Goal: Task Accomplishment & Management: Manage account settings

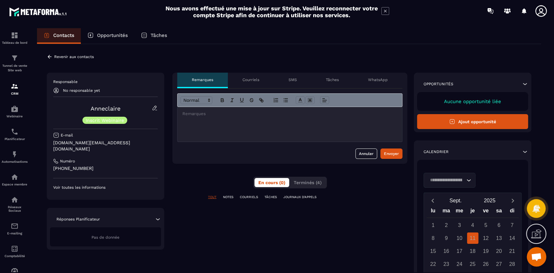
scroll to position [5376, 0]
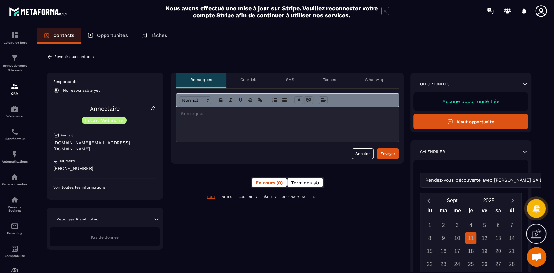
click at [307, 184] on span "Terminés (4)" at bounding box center [305, 182] width 28 height 5
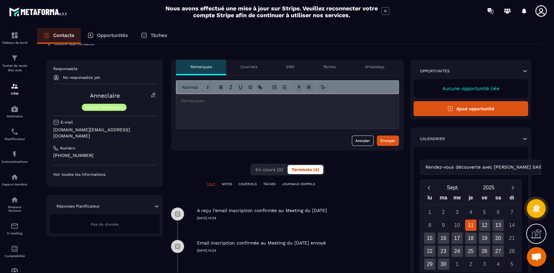
scroll to position [0, 0]
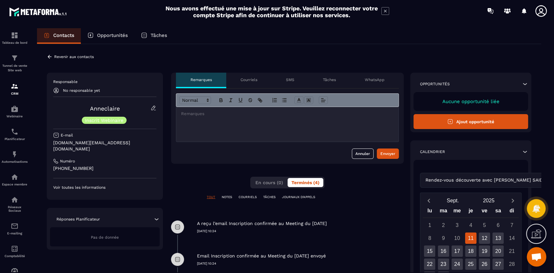
click at [51, 56] on icon at bounding box center [50, 57] width 6 height 6
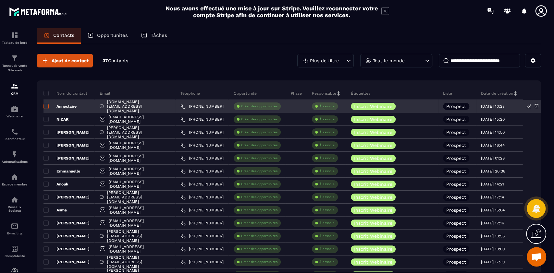
click at [44, 106] on span at bounding box center [46, 106] width 5 height 5
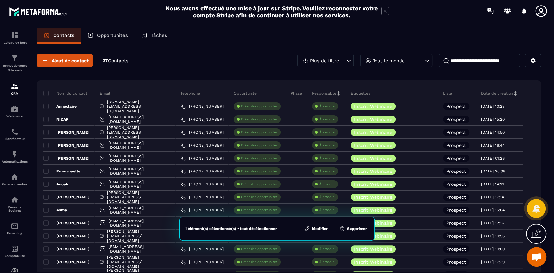
click at [323, 229] on button "Modifier" at bounding box center [316, 229] width 27 height 6
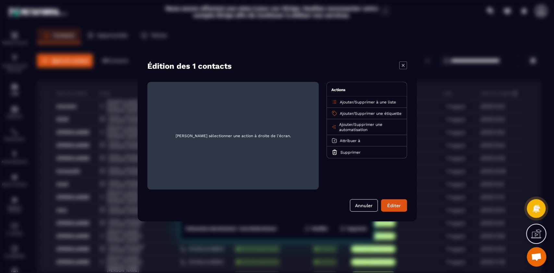
click at [370, 128] on span "Supprimer une automatisation" at bounding box center [360, 127] width 43 height 10
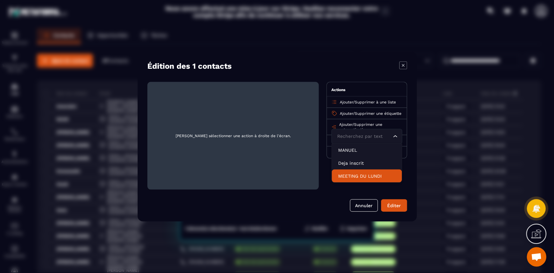
click at [353, 178] on p "MEETING DU LUNDI" at bounding box center [366, 176] width 57 height 6
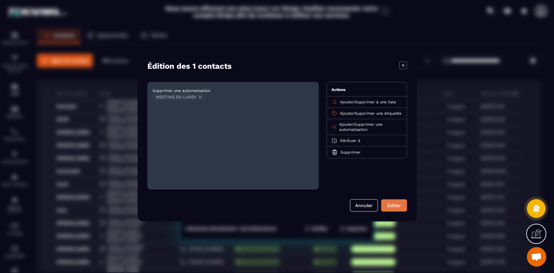
click at [396, 207] on button "Éditer" at bounding box center [394, 206] width 26 height 12
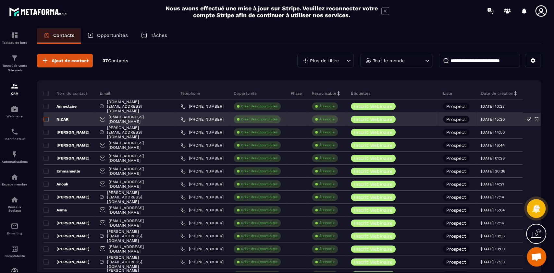
click at [48, 118] on span at bounding box center [46, 119] width 5 height 5
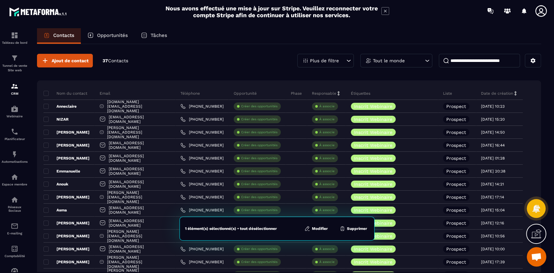
click at [324, 229] on button "Modifier" at bounding box center [316, 229] width 27 height 6
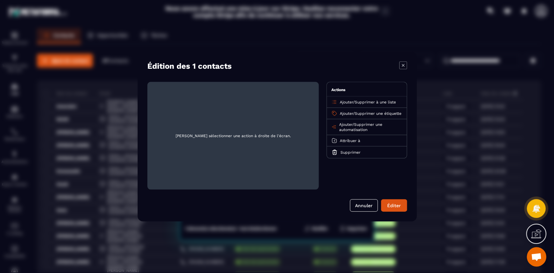
click at [346, 112] on span "Ajouter" at bounding box center [346, 113] width 13 height 5
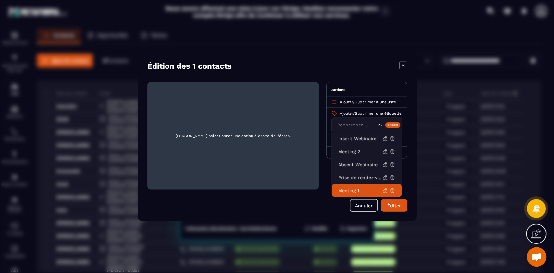
click at [354, 188] on p "Meeting 1" at bounding box center [360, 191] width 44 height 6
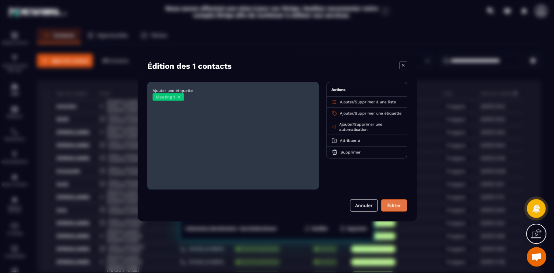
click at [395, 204] on button "Éditer" at bounding box center [394, 206] width 26 height 12
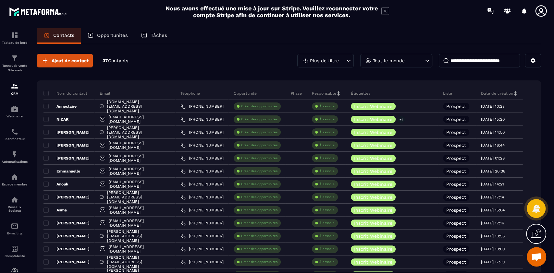
click at [546, 10] on icon at bounding box center [541, 11] width 13 height 13
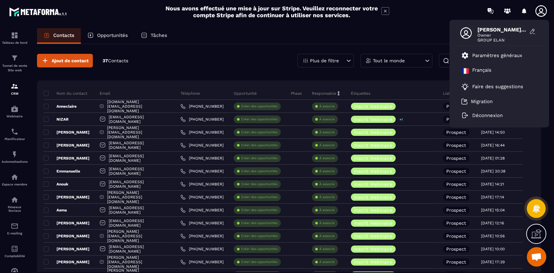
click at [494, 33] on span "Owner" at bounding box center [502, 35] width 49 height 5
click at [491, 55] on p "Paramètres généraux" at bounding box center [497, 56] width 50 height 6
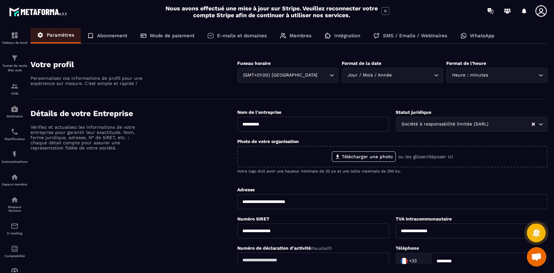
click at [297, 34] on p "Membres" at bounding box center [301, 36] width 22 height 6
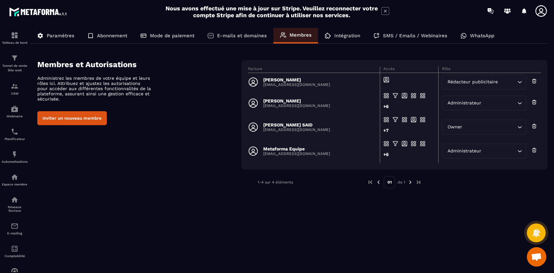
click at [522, 80] on icon "Search for option" at bounding box center [520, 82] width 6 height 6
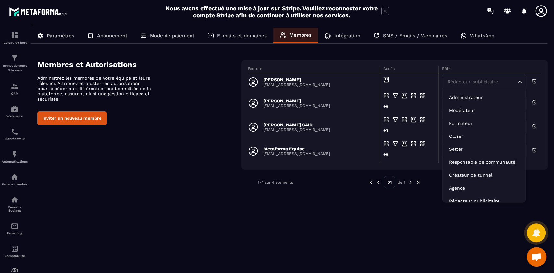
click at [300, 82] on p "[PERSON_NAME]" at bounding box center [296, 79] width 67 height 5
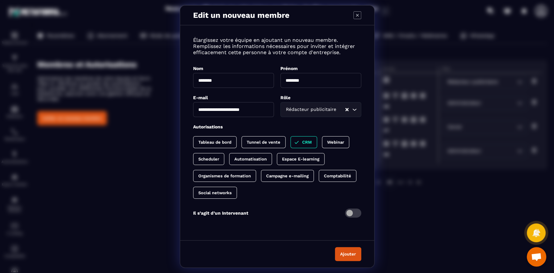
click at [350, 256] on button "Ajouter" at bounding box center [348, 254] width 26 height 14
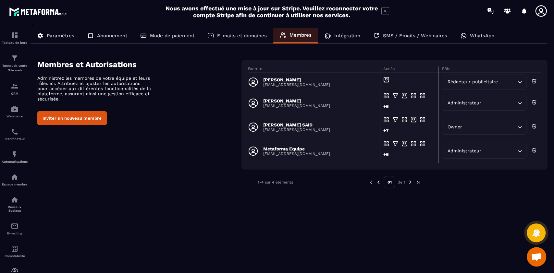
click at [78, 122] on button "Inviter un nouveau membre" at bounding box center [71, 118] width 69 height 14
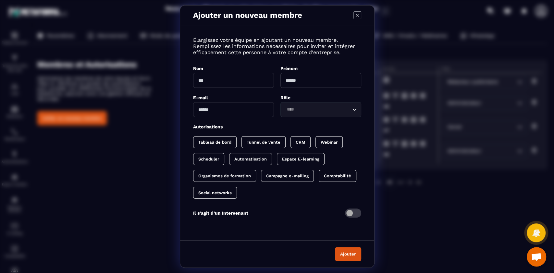
click at [356, 13] on icon "Modal window" at bounding box center [358, 15] width 8 height 8
